Goal: Navigation & Orientation: Find specific page/section

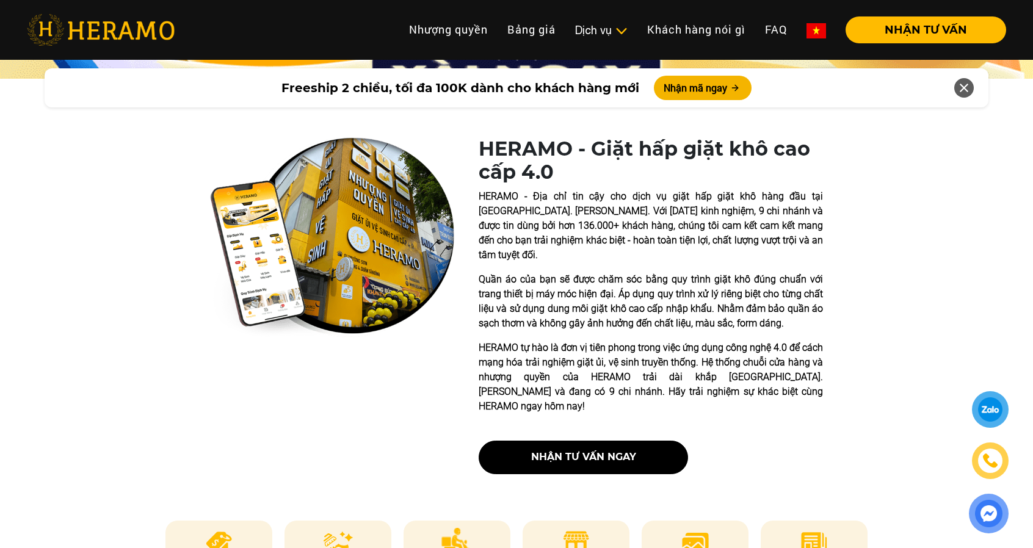
scroll to position [244, 0]
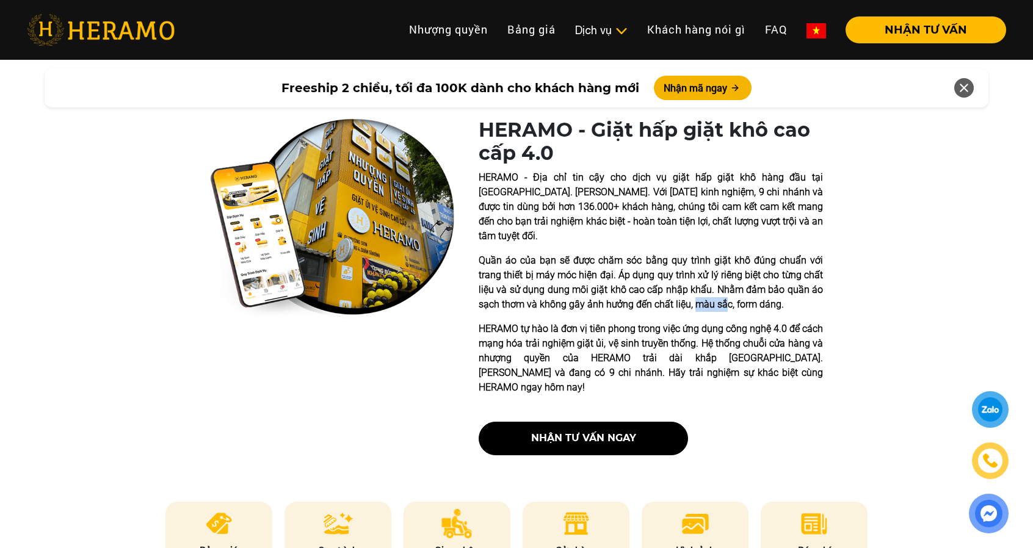
drag, startPoint x: 694, startPoint y: 294, endPoint x: 738, endPoint y: 293, distance: 43.4
click at [738, 293] on p "Quần áo của bạn sẽ được chăm sóc bằng quy trình giặt khô đúng chuẩn với trang t…" at bounding box center [651, 282] width 344 height 59
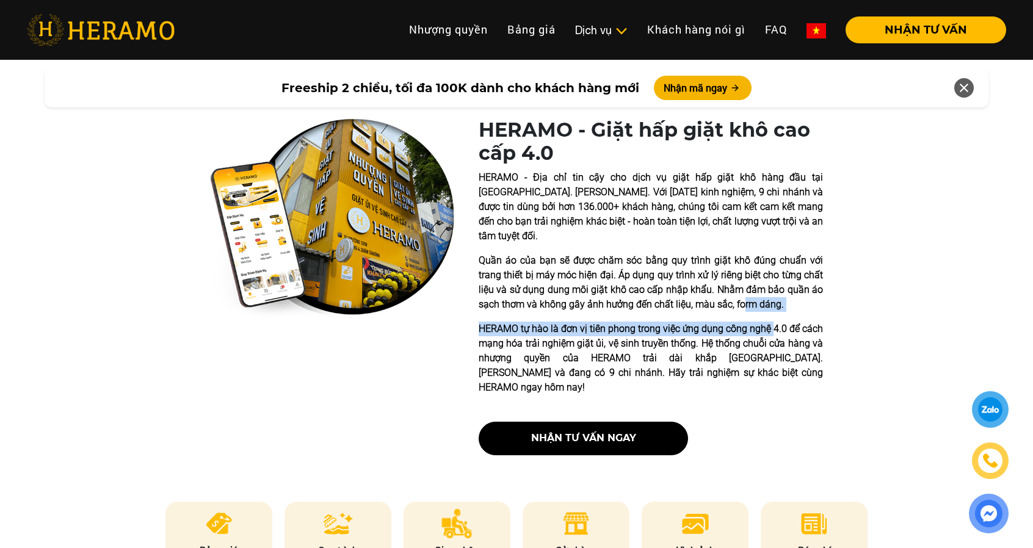
drag, startPoint x: 740, startPoint y: 292, endPoint x: 774, endPoint y: 299, distance: 34.1
click at [774, 299] on div "HERAMO - Địa chỉ tin cậy cho dịch vụ giặt hấp giặt khô hàng đầu tại [GEOGRAPHIC…" at bounding box center [651, 282] width 344 height 225
click at [786, 294] on p "Quần áo của bạn sẽ được chăm sóc bằng quy trình giặt khô đúng chuẩn với trang t…" at bounding box center [651, 282] width 344 height 59
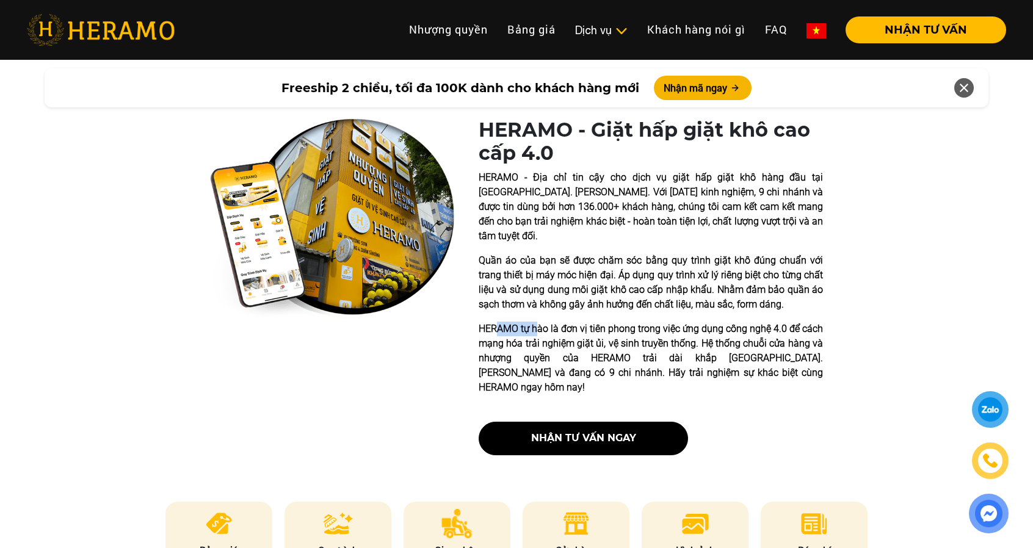
drag, startPoint x: 500, startPoint y: 318, endPoint x: 571, endPoint y: 317, distance: 71.4
click at [565, 322] on p "HERAMO tự hào là đơn vị tiên phong trong việc ứng dụng công nghệ 4.0 để cách mạ…" at bounding box center [651, 358] width 344 height 73
drag, startPoint x: 623, startPoint y: 316, endPoint x: 699, endPoint y: 324, distance: 76.7
click at [677, 322] on p "HERAMO tự hào là đơn vị tiên phong trong việc ứng dụng công nghệ 4.0 để cách mạ…" at bounding box center [651, 358] width 344 height 73
drag, startPoint x: 769, startPoint y: 317, endPoint x: 799, endPoint y: 316, distance: 29.3
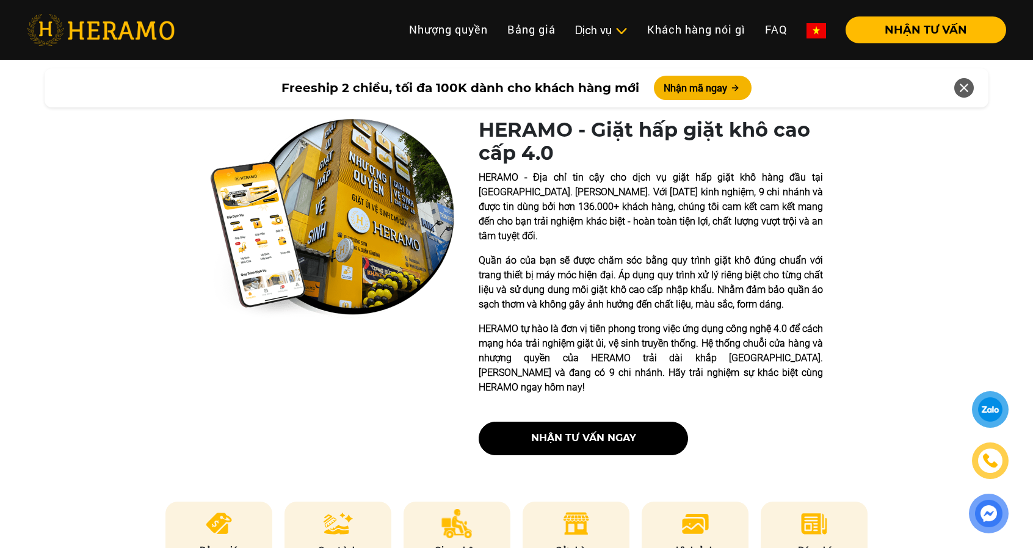
click at [787, 322] on p "HERAMO tự hào là đơn vị tiên phong trong việc ứng dụng công nghệ 4.0 để cách mạ…" at bounding box center [651, 358] width 344 height 73
click at [823, 316] on div "HERAMO - Giặt hấp giặt khô cao cấp 4.0 HERAMO - Địa chỉ tin cậy cho dịch vụ giặ…" at bounding box center [516, 291] width 1033 height 347
click at [665, 324] on p "HERAMO tự hào là đơn vị tiên phong trong việc ứng dụng công nghệ 4.0 để cách mạ…" at bounding box center [651, 358] width 344 height 73
drag, startPoint x: 716, startPoint y: 333, endPoint x: 683, endPoint y: 334, distance: 33.6
click at [719, 334] on p "HERAMO tự hào là đơn vị tiên phong trong việc ứng dụng công nghệ 4.0 để cách mạ…" at bounding box center [651, 358] width 344 height 73
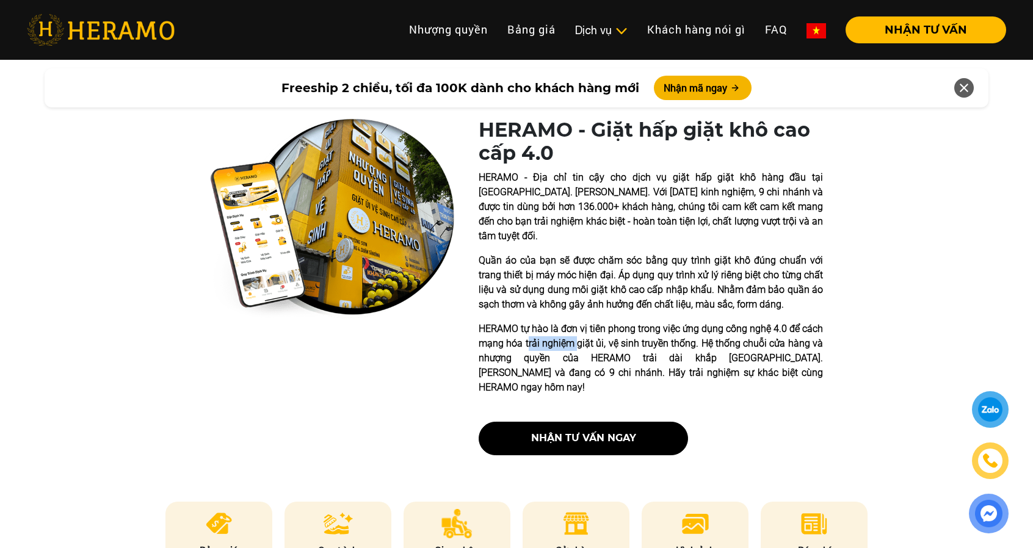
drag, startPoint x: 542, startPoint y: 335, endPoint x: 606, endPoint y: 333, distance: 64.7
click at [581, 331] on p "HERAMO tự hào là đơn vị tiên phong trong việc ứng dụng công nghệ 4.0 để cách mạ…" at bounding box center [651, 358] width 344 height 73
drag, startPoint x: 681, startPoint y: 345, endPoint x: 735, endPoint y: 340, distance: 54.6
click at [708, 347] on p "HERAMO tự hào là đơn vị tiên phong trong việc ứng dụng công nghệ 4.0 để cách mạ…" at bounding box center [651, 358] width 344 height 73
drag, startPoint x: 771, startPoint y: 347, endPoint x: 828, endPoint y: 351, distance: 57.5
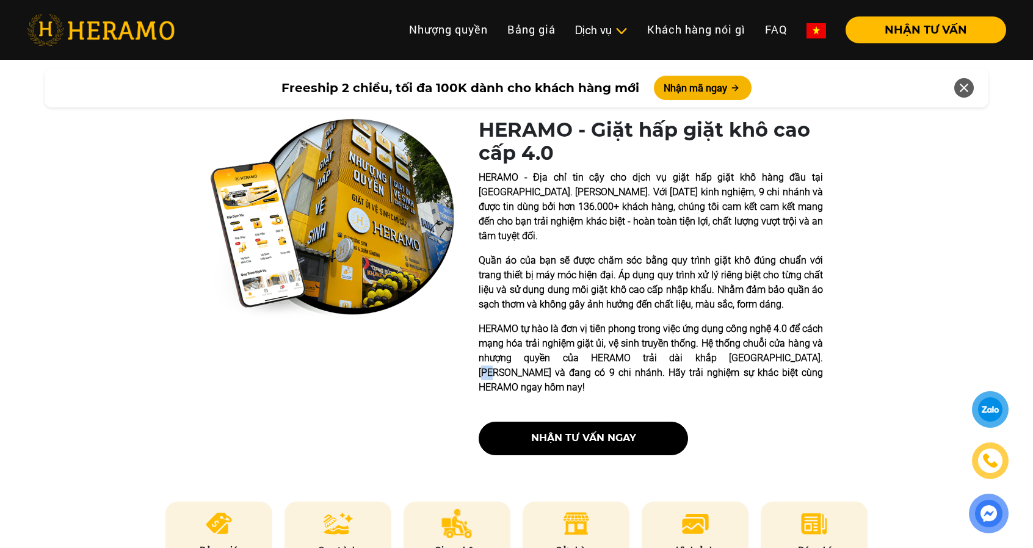
click at [807, 343] on p "HERAMO tự hào là đơn vị tiên phong trong việc ứng dụng công nghệ 4.0 để cách mạ…" at bounding box center [651, 358] width 344 height 73
drag, startPoint x: 526, startPoint y: 358, endPoint x: 605, endPoint y: 363, distance: 79.0
click at [584, 359] on p "HERAMO tự hào là đơn vị tiên phong trong việc ứng dụng công nghệ 4.0 để cách mạ…" at bounding box center [651, 358] width 344 height 73
drag, startPoint x: 681, startPoint y: 360, endPoint x: 700, endPoint y: 364, distance: 19.5
click at [691, 363] on p "HERAMO tự hào là đơn vị tiên phong trong việc ứng dụng công nghệ 4.0 để cách mạ…" at bounding box center [651, 358] width 344 height 73
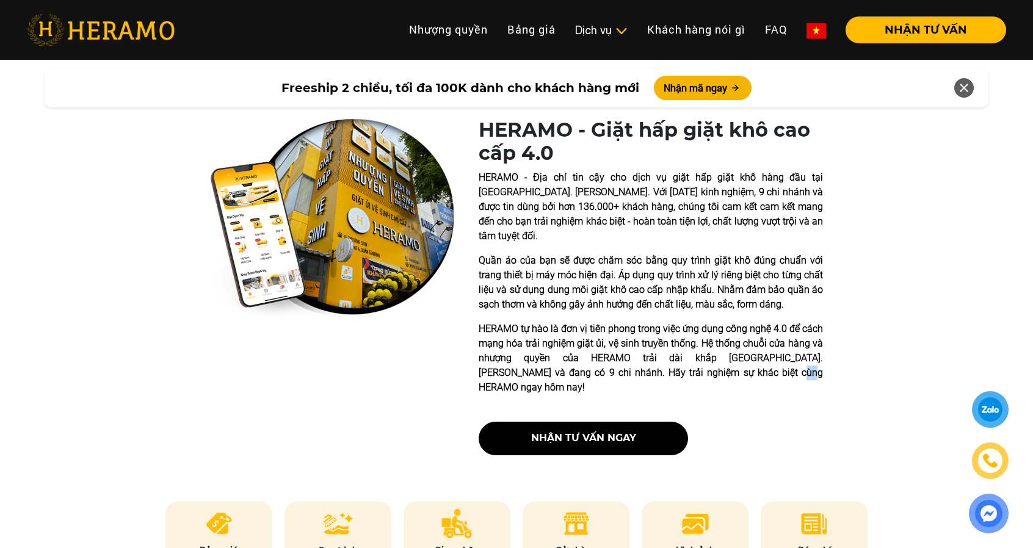
click at [766, 359] on p "HERAMO tự hào là đơn vị tiên phong trong việc ứng dụng công nghệ 4.0 để cách mạ…" at bounding box center [651, 358] width 344 height 73
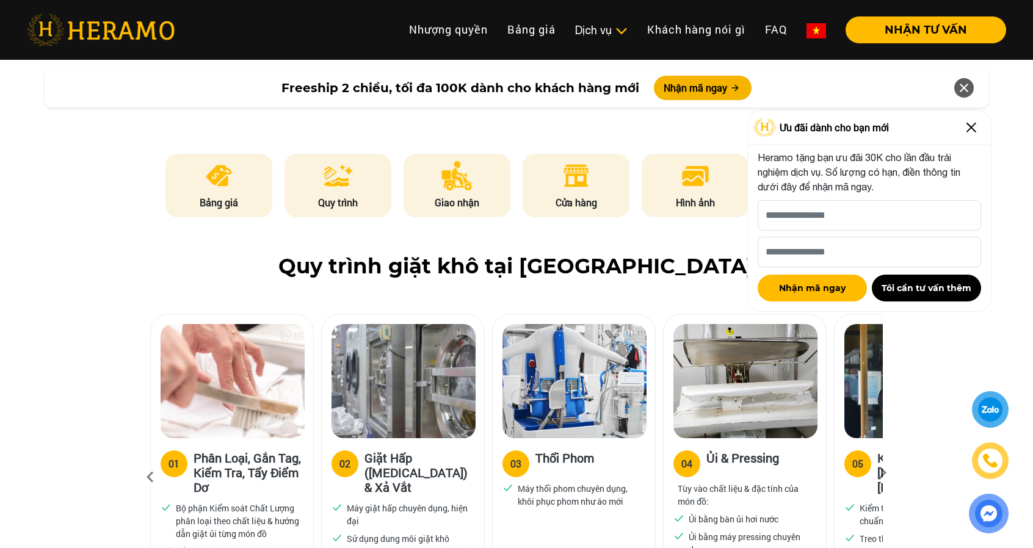
scroll to position [611, 0]
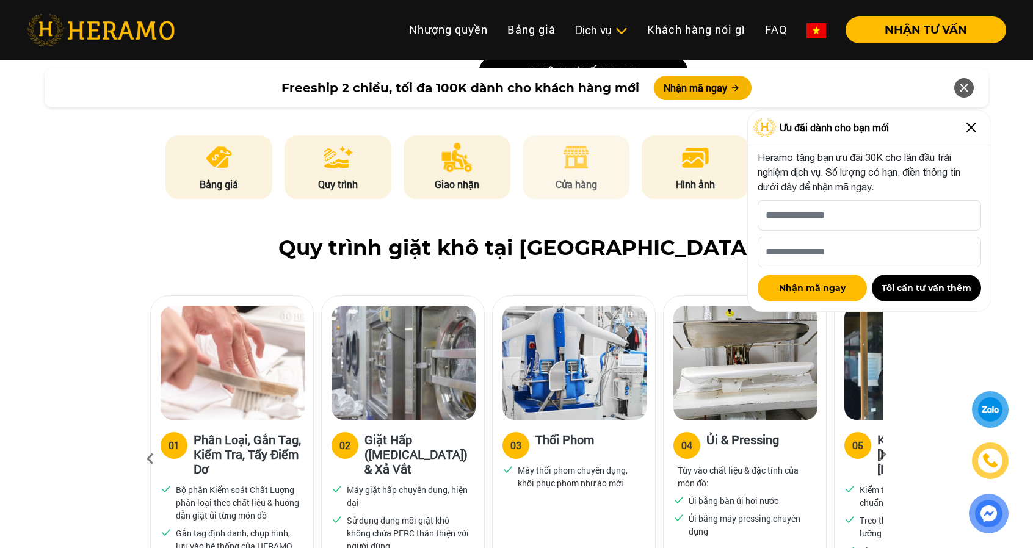
click at [586, 143] on img at bounding box center [576, 157] width 30 height 29
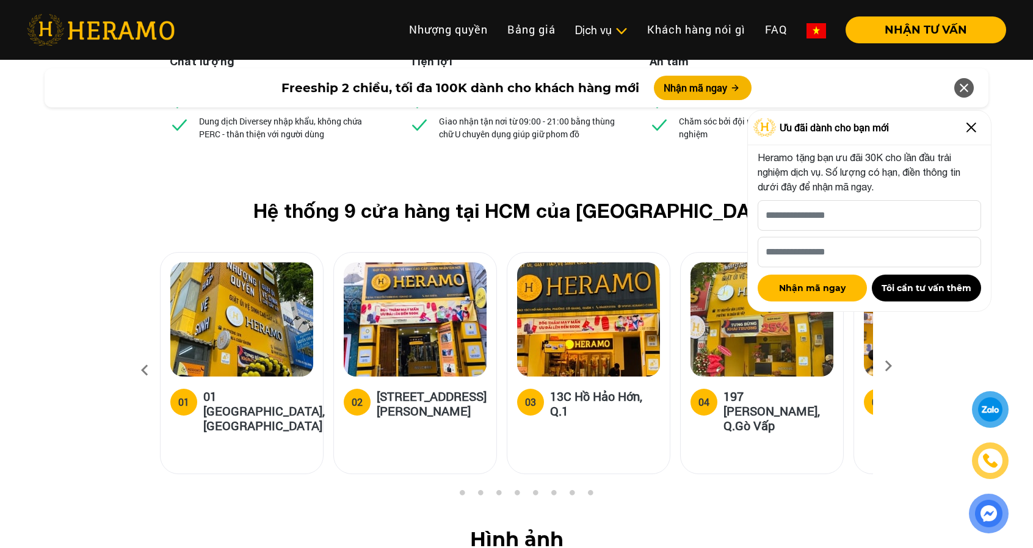
drag, startPoint x: 975, startPoint y: 127, endPoint x: 956, endPoint y: 136, distance: 21.0
click at [976, 127] on img at bounding box center [972, 128] width 20 height 20
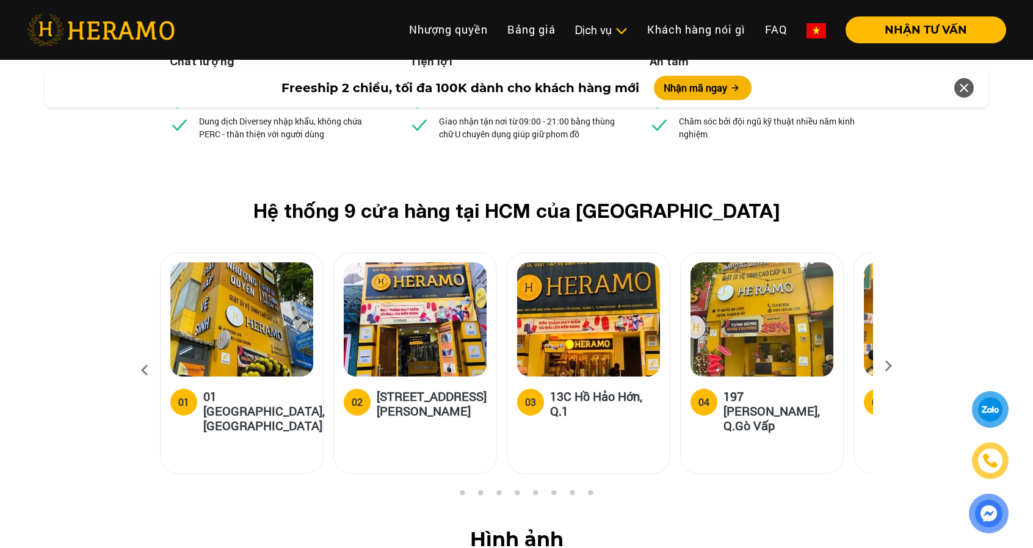
click at [887, 366] on icon at bounding box center [888, 370] width 22 height 8
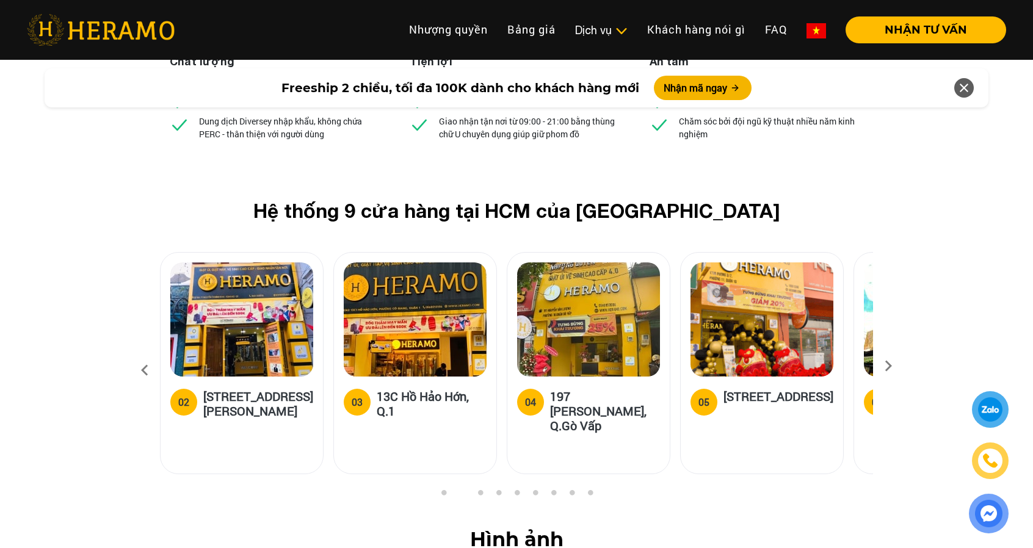
click at [885, 366] on icon at bounding box center [888, 370] width 22 height 8
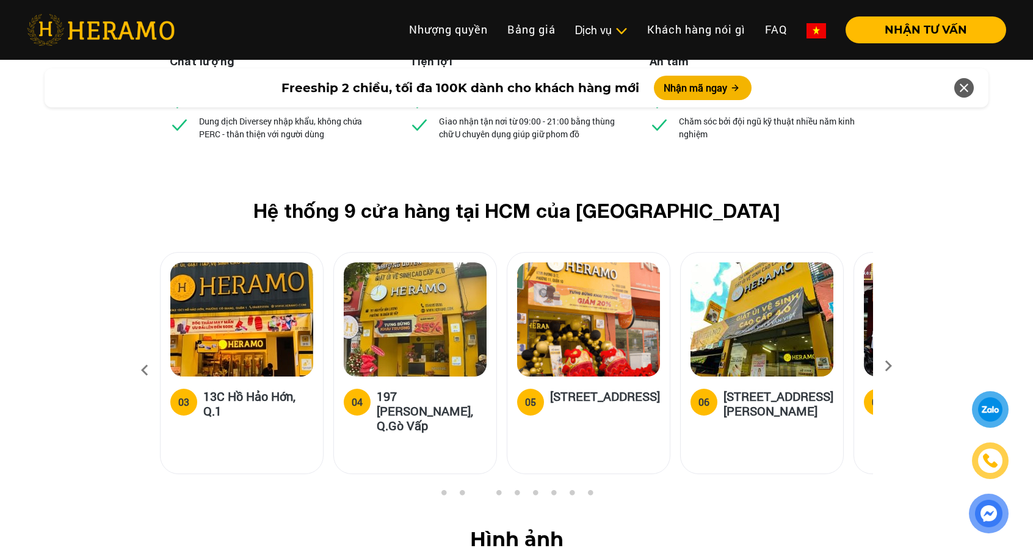
click at [882, 366] on icon at bounding box center [888, 370] width 22 height 8
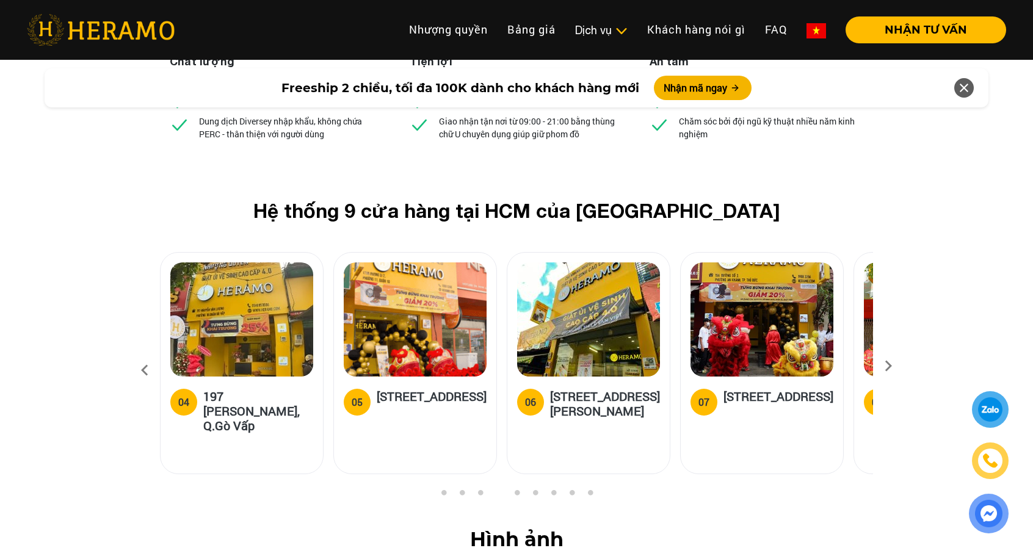
click at [887, 366] on icon at bounding box center [888, 370] width 22 height 8
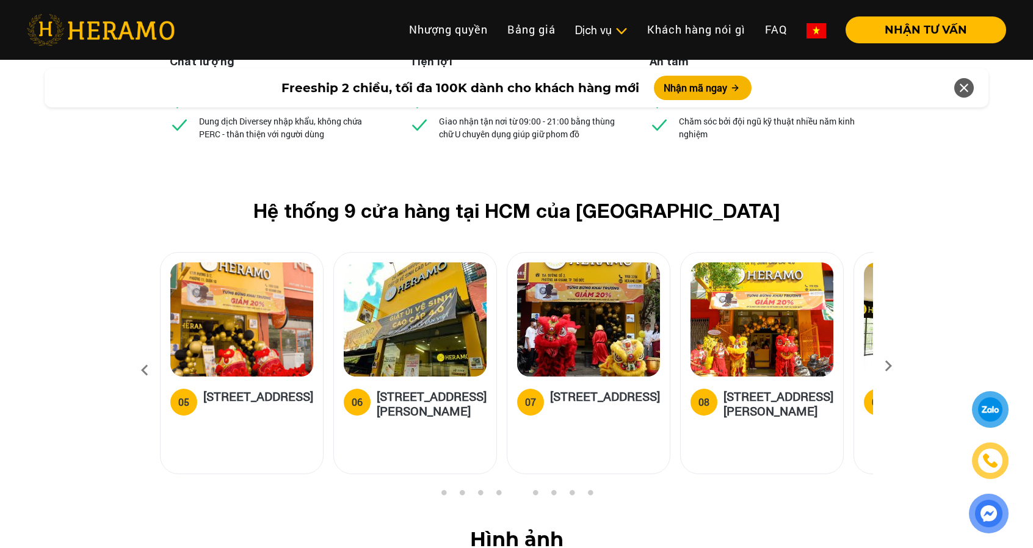
click at [887, 366] on icon at bounding box center [888, 370] width 22 height 8
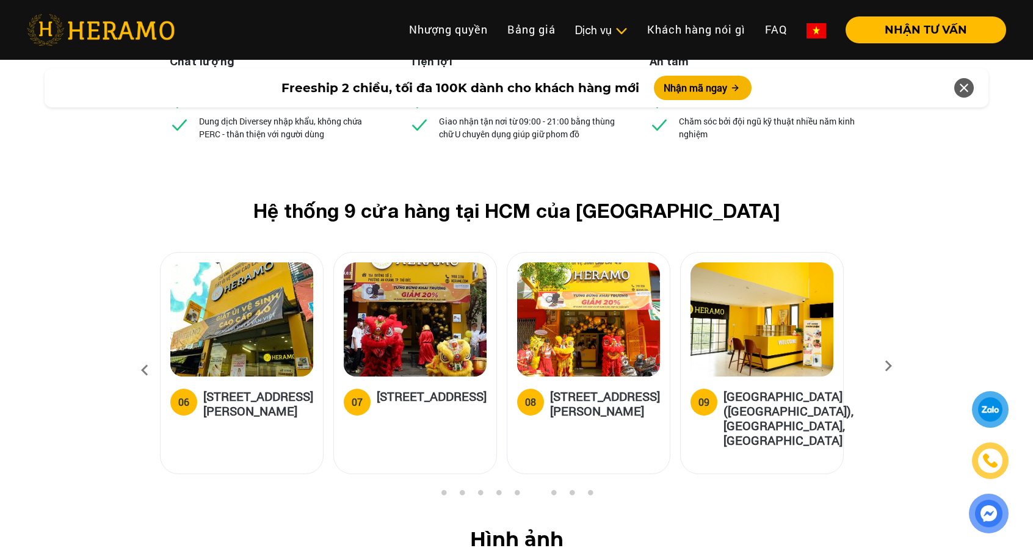
click at [889, 366] on icon at bounding box center [888, 370] width 22 height 8
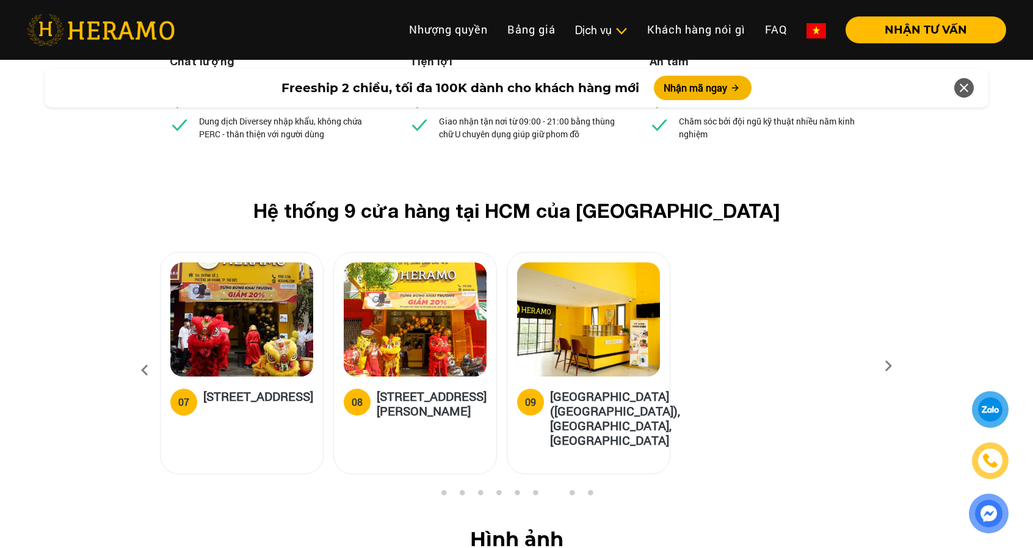
click at [180, 395] on div "07" at bounding box center [183, 402] width 11 height 15
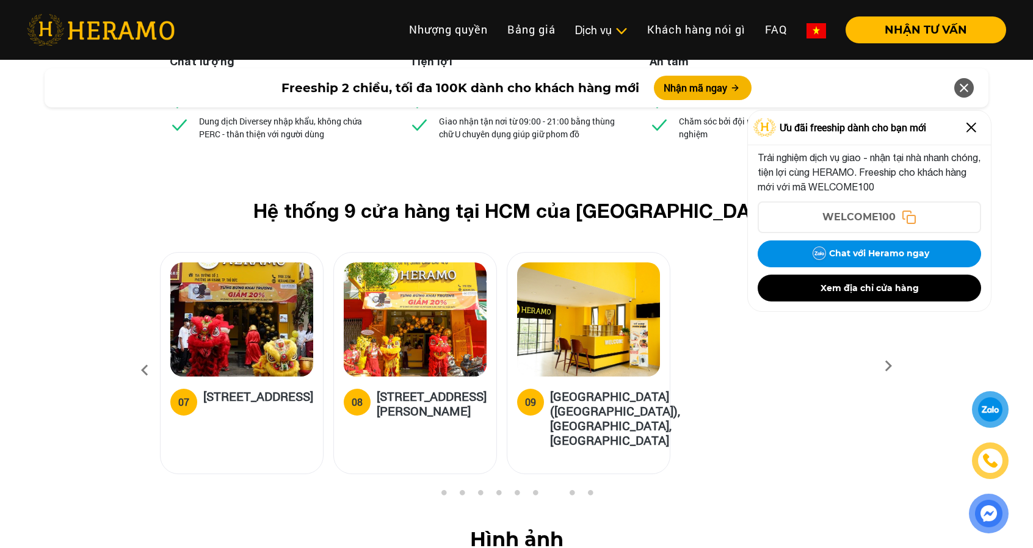
click at [974, 128] on img at bounding box center [972, 128] width 20 height 20
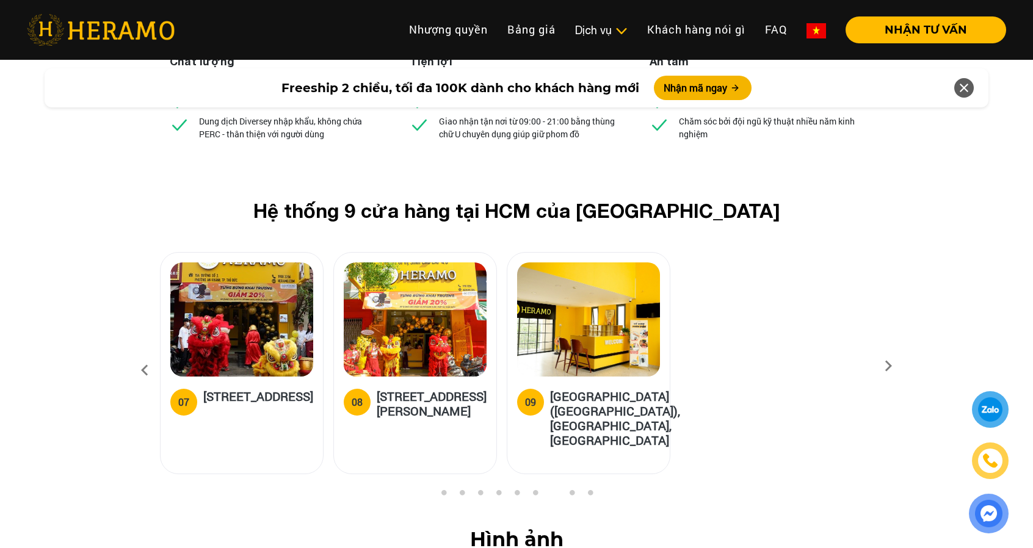
click at [180, 395] on div "07" at bounding box center [183, 402] width 11 height 15
